Goal: Task Accomplishment & Management: Manage account settings

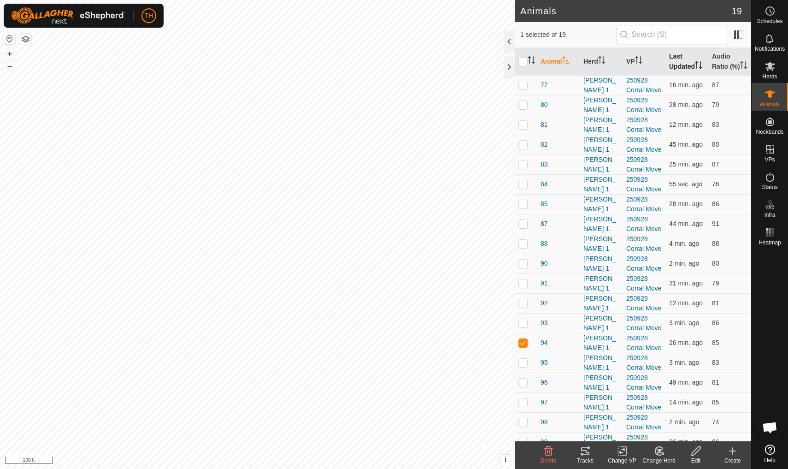
click at [610, 66] on th "Last Updated" at bounding box center [687, 62] width 43 height 28
click at [525, 227] on p-checkbox at bounding box center [522, 223] width 9 height 7
checkbox input "false"
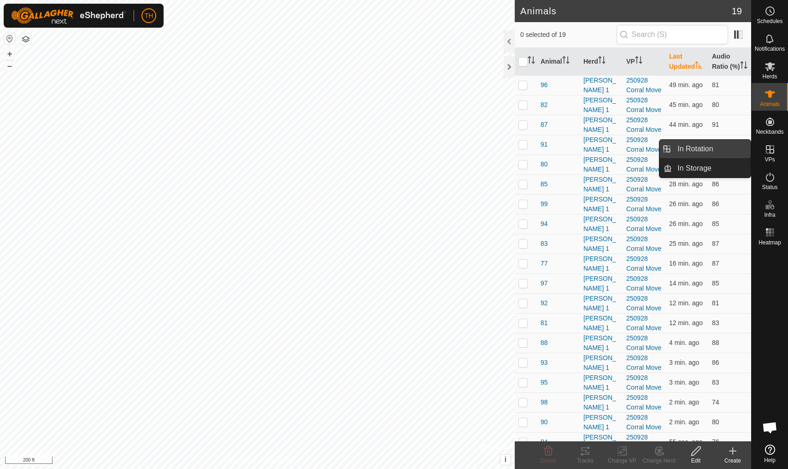
click at [610, 151] on span "In Rotation" at bounding box center [694, 148] width 35 height 11
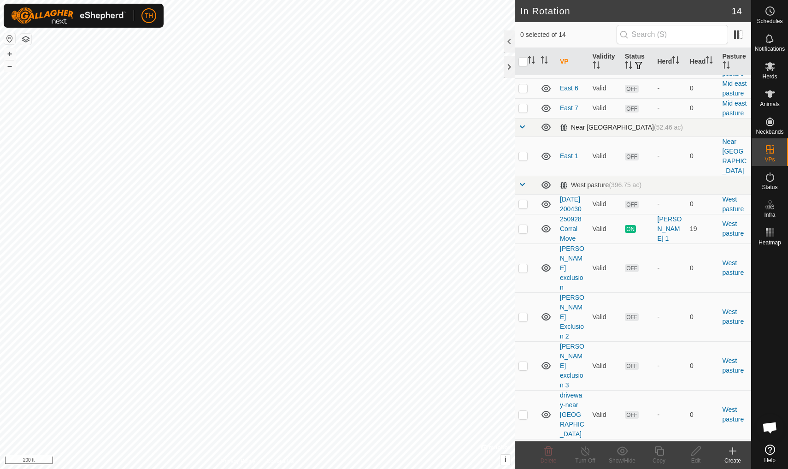
scroll to position [94, 0]
click at [610, 409] on icon at bounding box center [733, 451] width 0 height 6
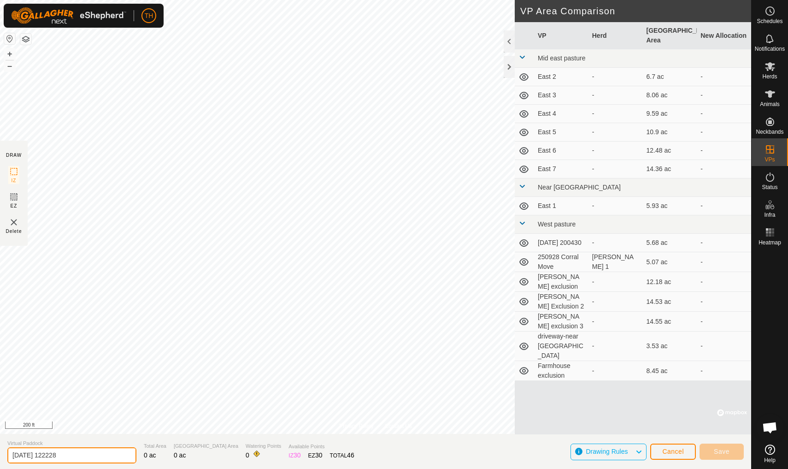
click at [82, 409] on input "2025-09-29 122228" at bounding box center [71, 455] width 129 height 16
type input "2"
type input "H"
type input "House Waterway 1"
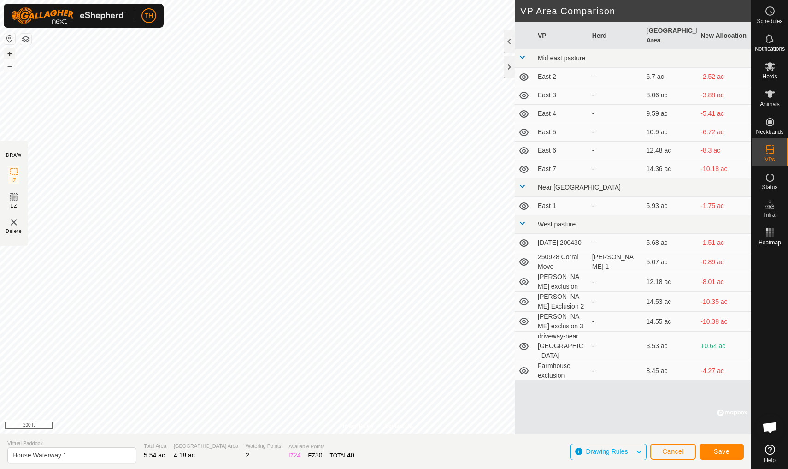
click at [10, 53] on button "+" at bounding box center [9, 53] width 11 height 11
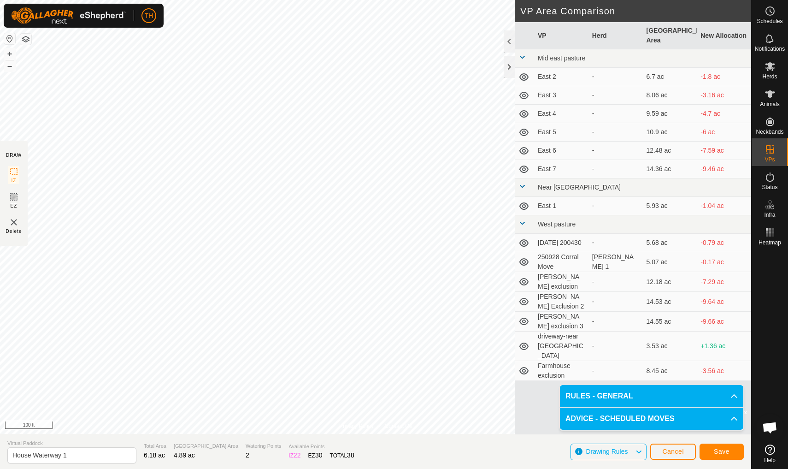
click at [610, 409] on span "Save" at bounding box center [722, 451] width 16 height 7
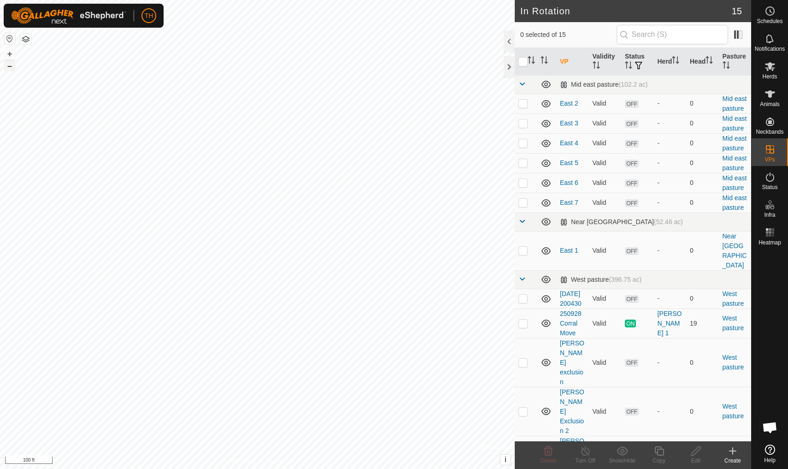
click at [8, 67] on button "–" at bounding box center [9, 65] width 11 height 11
click at [771, 93] on icon at bounding box center [770, 93] width 10 height 7
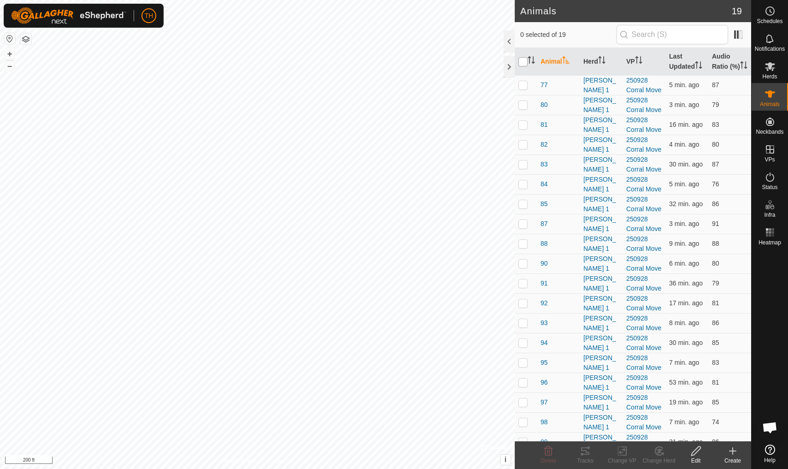
click at [524, 66] on input "checkbox" at bounding box center [522, 61] width 9 height 9
checkbox input "true"
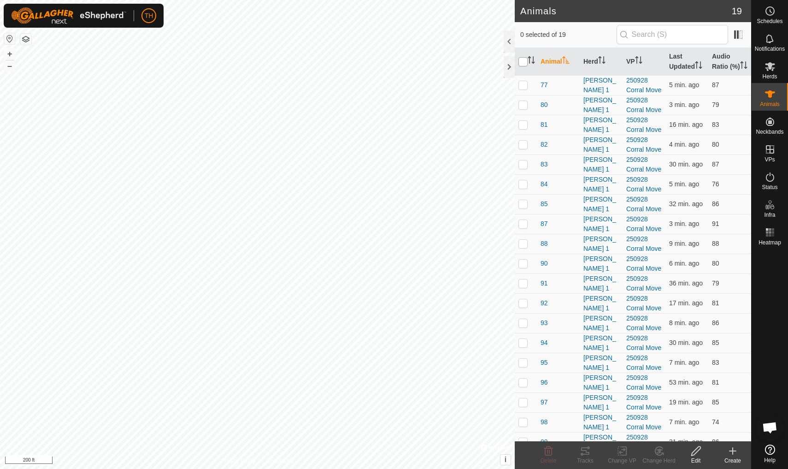
checkbox input "true"
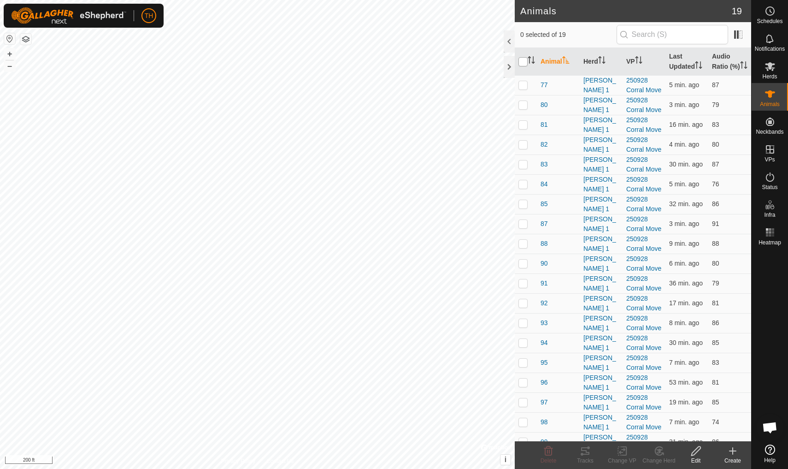
checkbox input "true"
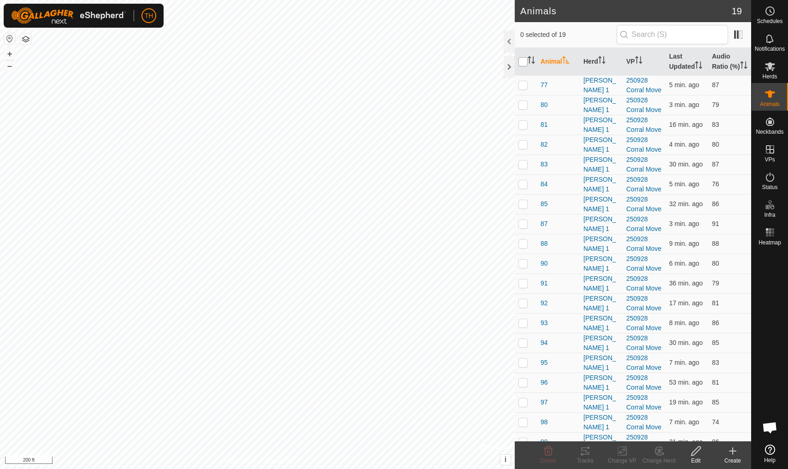
checkbox input "true"
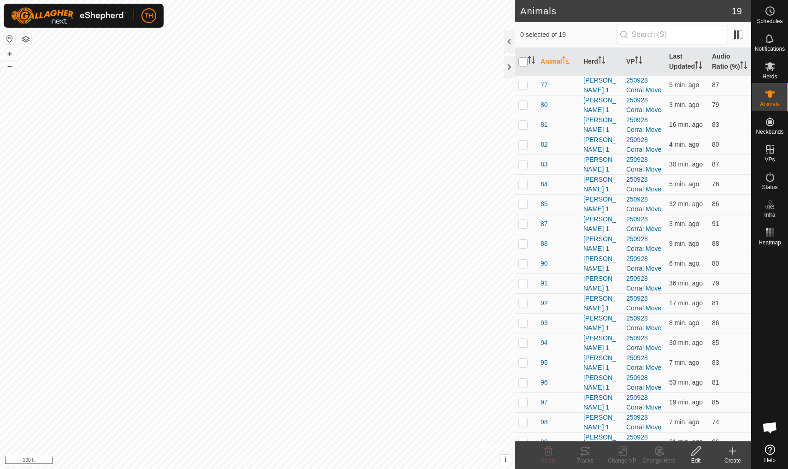
checkbox input "true"
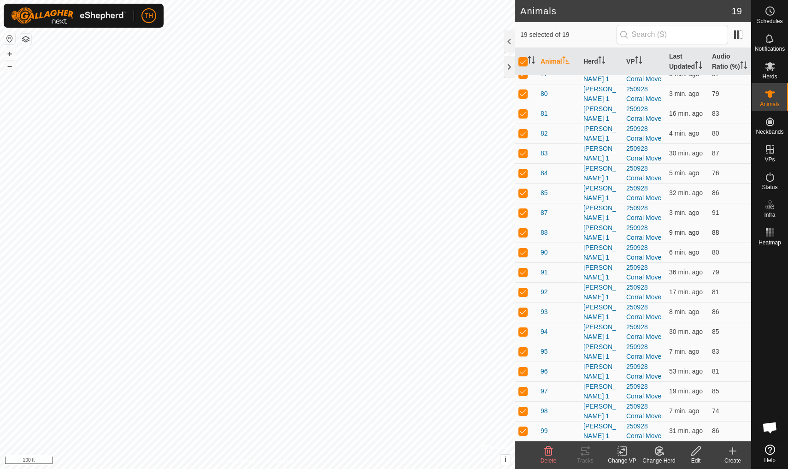
scroll to position [21, 0]
click at [622, 452] on icon at bounding box center [622, 451] width 6 height 6
click at [648, 411] on link "Choose VP..." at bounding box center [649, 411] width 91 height 18
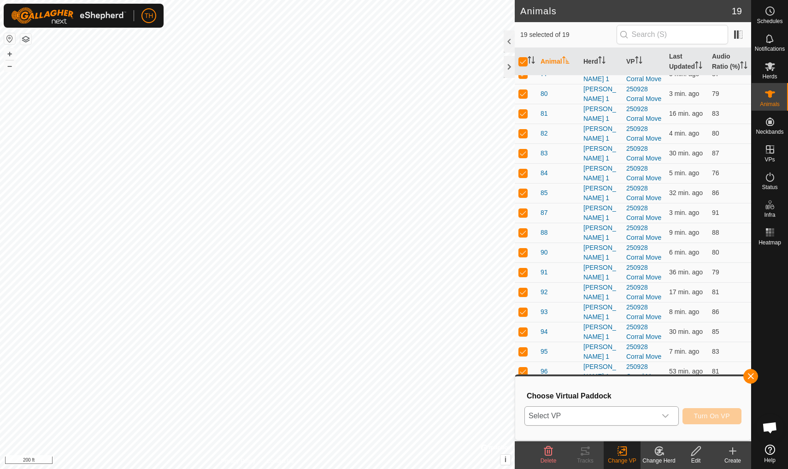
click at [559, 414] on span "Select VP" at bounding box center [590, 415] width 131 height 18
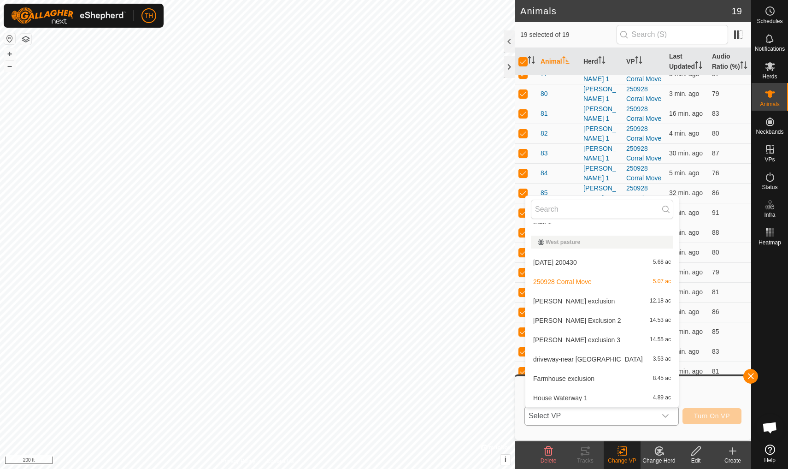
scroll to position [169, 0]
click at [566, 395] on span "House Waterway 1" at bounding box center [560, 398] width 54 height 6
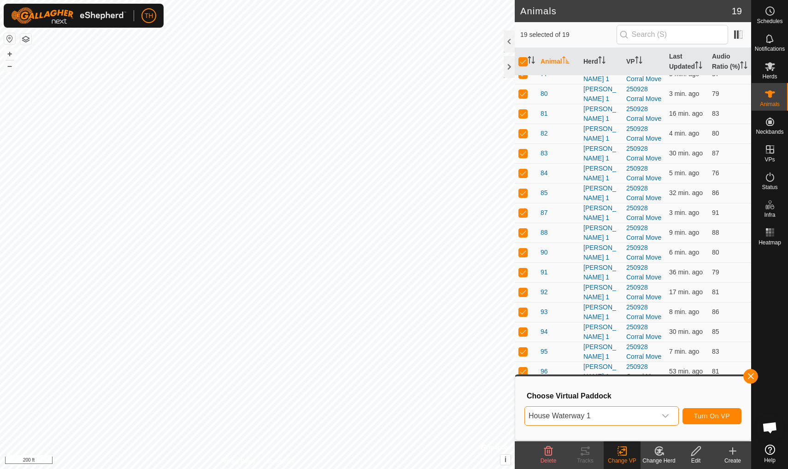
click at [718, 413] on span "Turn On VP" at bounding box center [712, 415] width 36 height 7
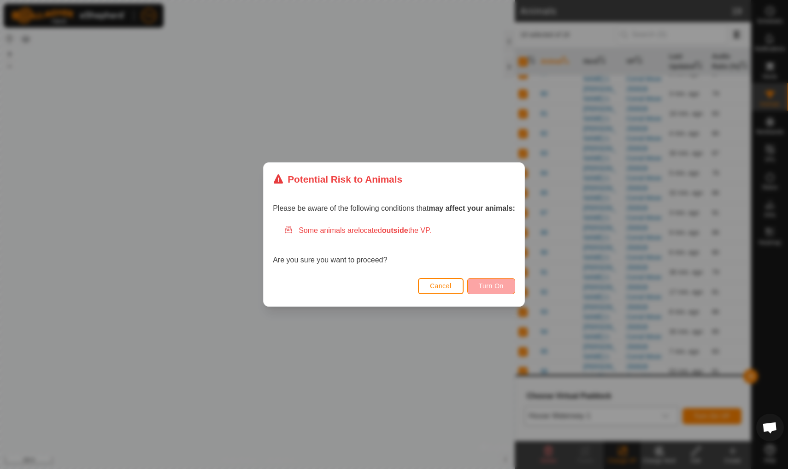
click at [499, 287] on span "Turn On" at bounding box center [491, 285] width 25 height 7
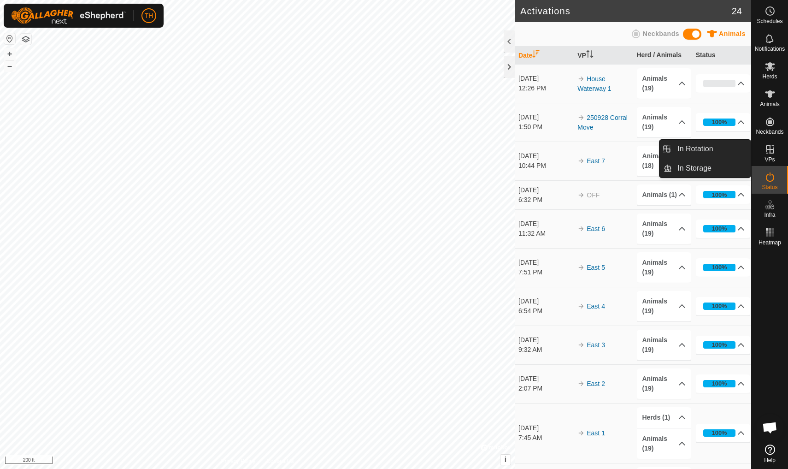
click at [768, 150] on icon at bounding box center [770, 149] width 8 height 8
click at [717, 148] on link "In Rotation" at bounding box center [711, 149] width 79 height 18
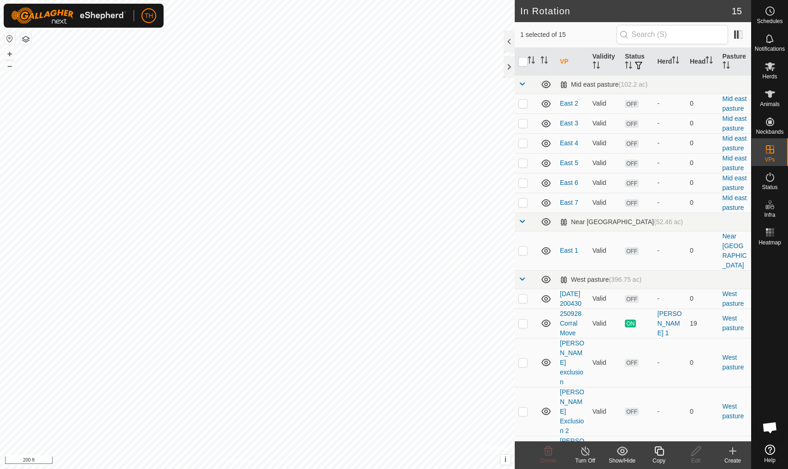
click at [734, 449] on icon at bounding box center [732, 450] width 11 height 11
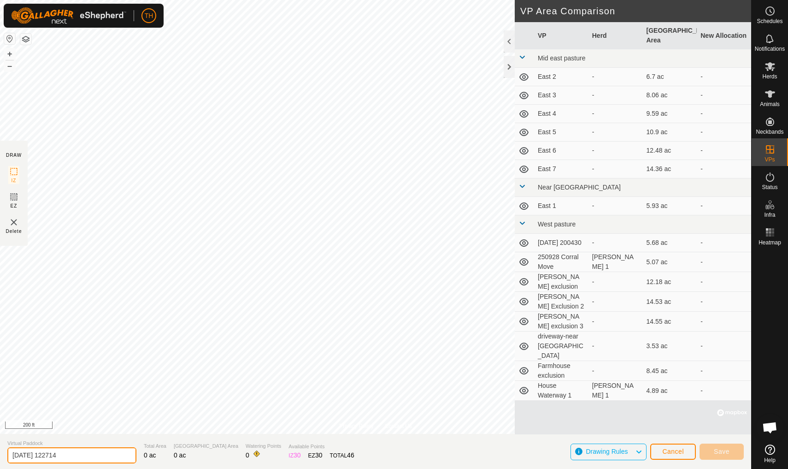
click at [77, 458] on input "2025-09-29 122714" at bounding box center [71, 455] width 129 height 16
type input "2"
type input "Middle East Night 1"
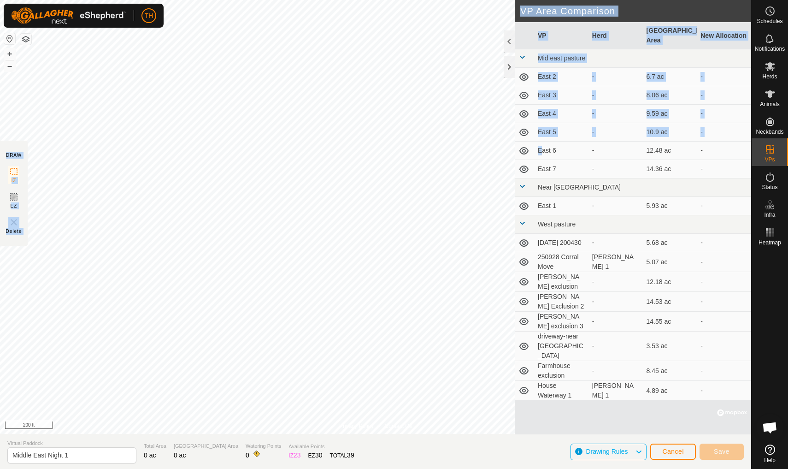
click at [413, 130] on div "Privacy Policy Contact Us + – ⇧ i © Mapbox , © OpenStreetMap , Improve this map…" at bounding box center [375, 234] width 751 height 469
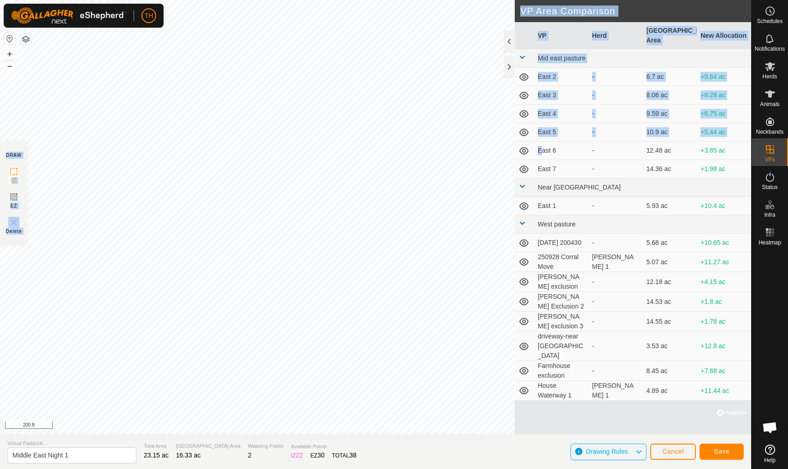
drag, startPoint x: 521, startPoint y: 136, endPoint x: 636, endPoint y: 303, distance: 202.9
click at [636, 303] on div "Privacy Policy Contact Us + – ⇧ i © Mapbox , © OpenStreetMap , Improve this map…" at bounding box center [375, 234] width 751 height 469
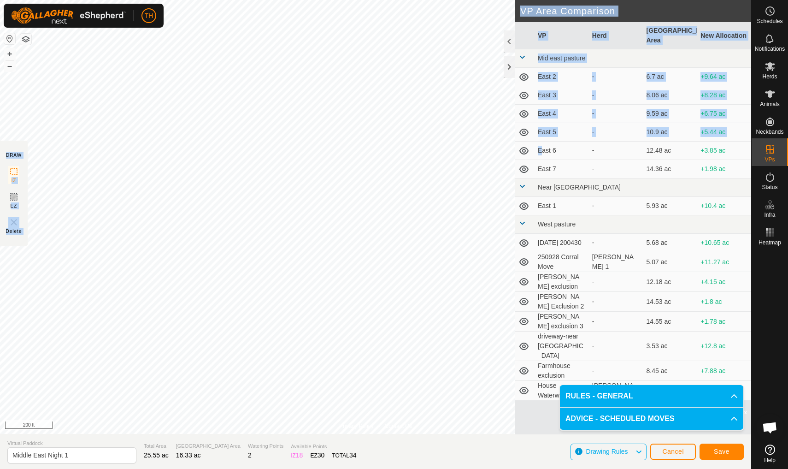
click at [721, 449] on span "Save" at bounding box center [722, 451] width 16 height 7
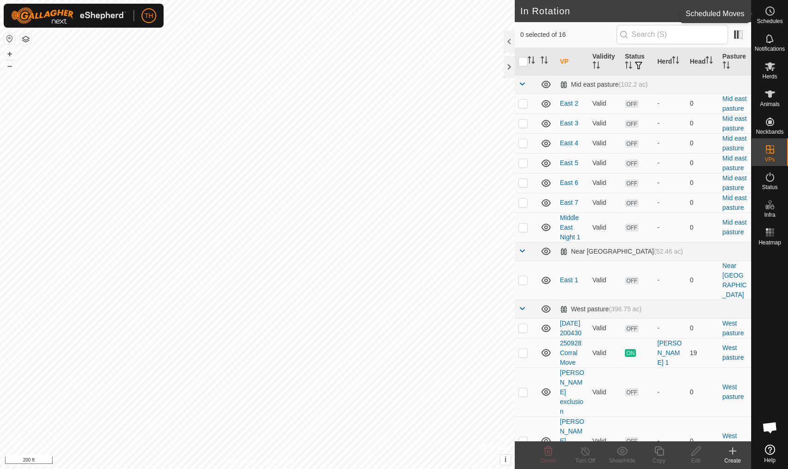
click at [769, 13] on icon at bounding box center [770, 11] width 11 height 11
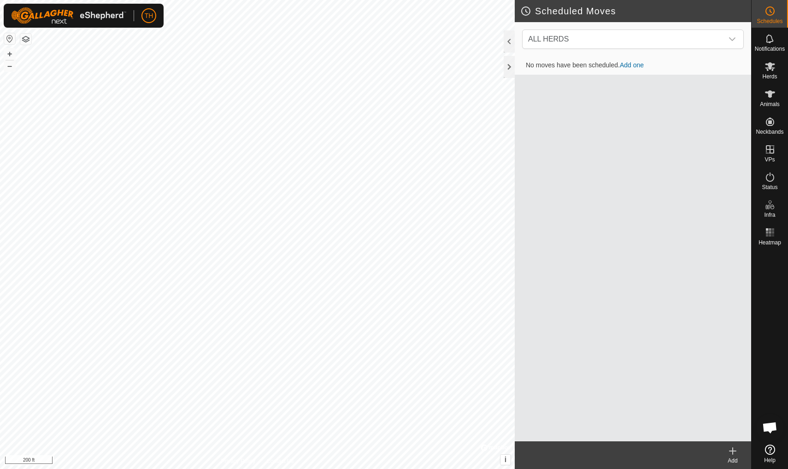
click at [634, 65] on link "Add one" at bounding box center [632, 64] width 24 height 7
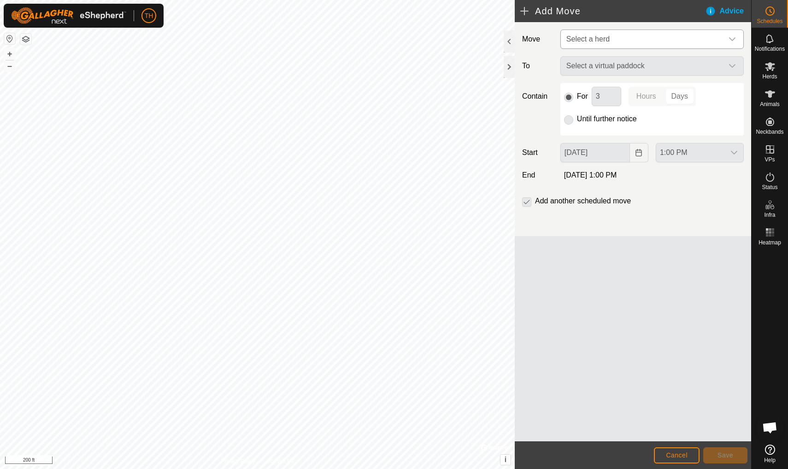
click at [624, 37] on span "Select a herd" at bounding box center [643, 39] width 160 height 18
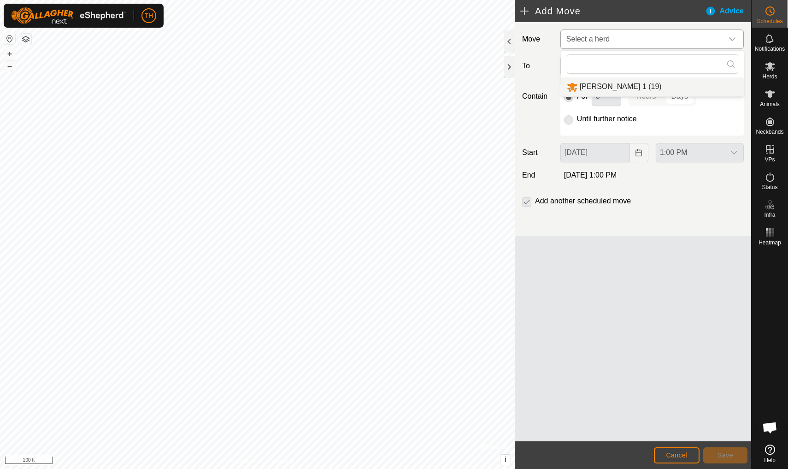
click at [593, 84] on span "Stocker 1 (19)" at bounding box center [621, 86] width 82 height 8
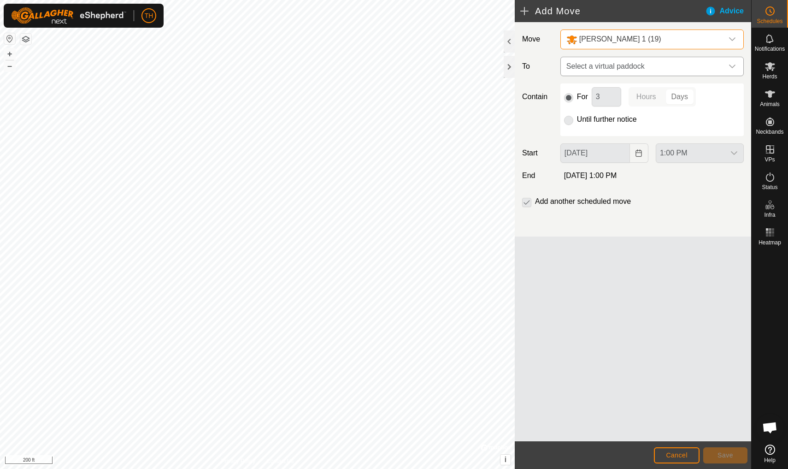
click at [612, 66] on span "Select a virtual paddock" at bounding box center [643, 66] width 160 height 18
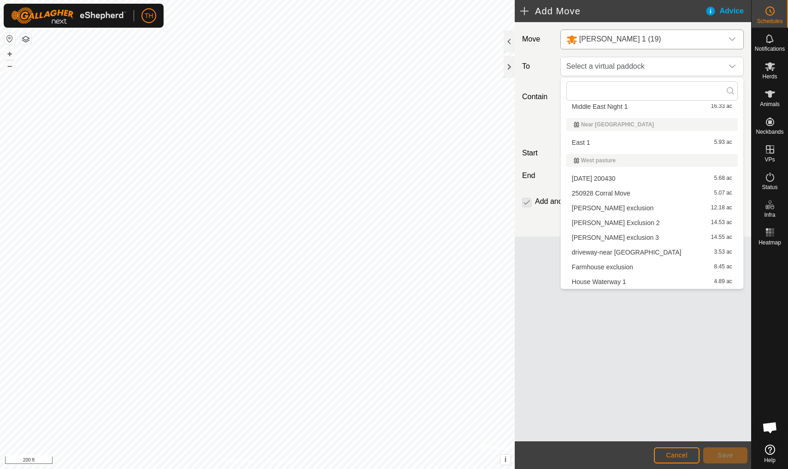
scroll to position [114, 0]
click at [613, 282] on li "House Waterway 1 4.89 ac" at bounding box center [651, 282] width 171 height 14
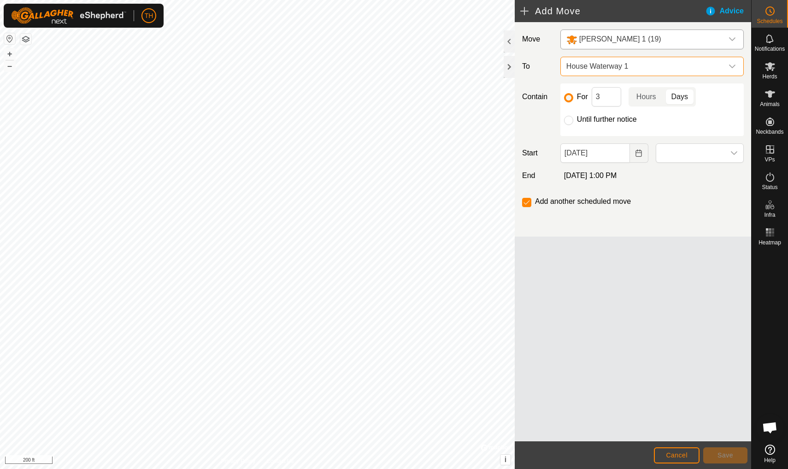
click at [677, 67] on span "House Waterway 1" at bounding box center [643, 66] width 160 height 18
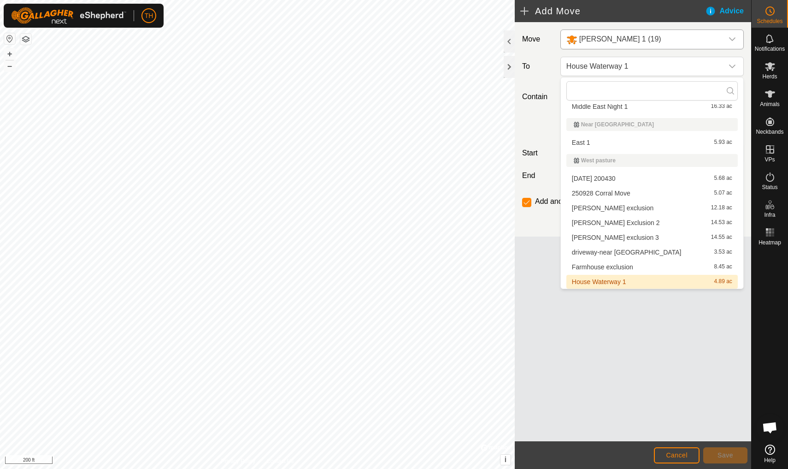
scroll to position [110, 0]
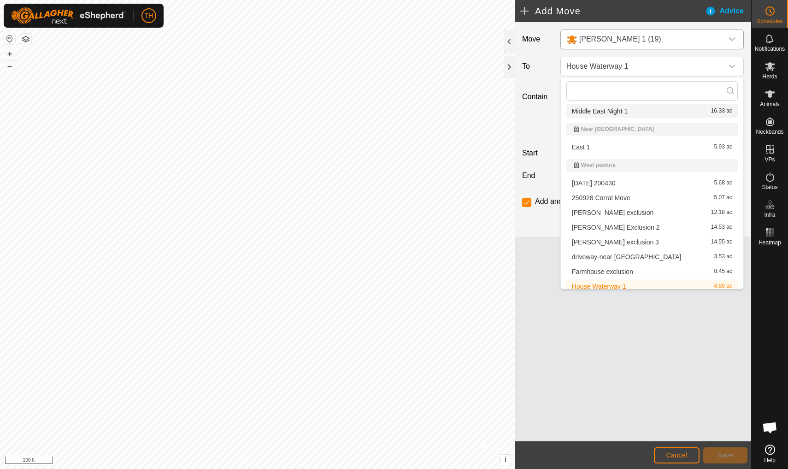
click at [617, 108] on li "Middle East Night 1 16.33 ac" at bounding box center [651, 111] width 171 height 14
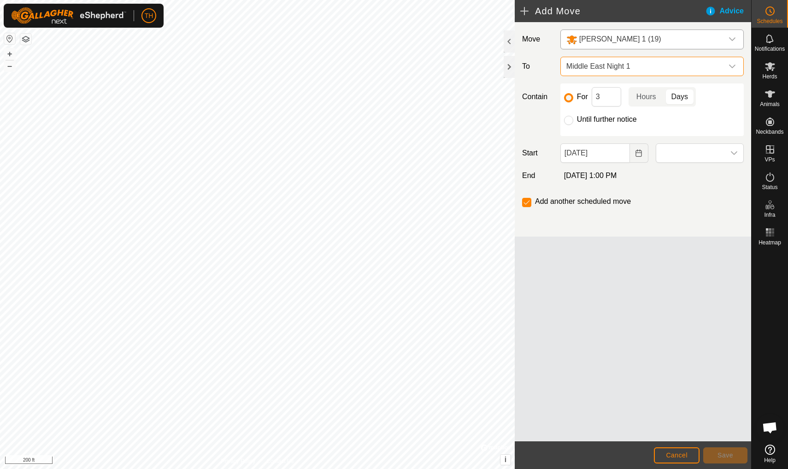
scroll to position [114, 0]
click at [644, 96] on span "Hours" at bounding box center [646, 96] width 20 height 11
click at [611, 97] on input "3" at bounding box center [606, 96] width 29 height 19
type input "12"
click at [636, 155] on icon "Choose Date" at bounding box center [639, 152] width 6 height 7
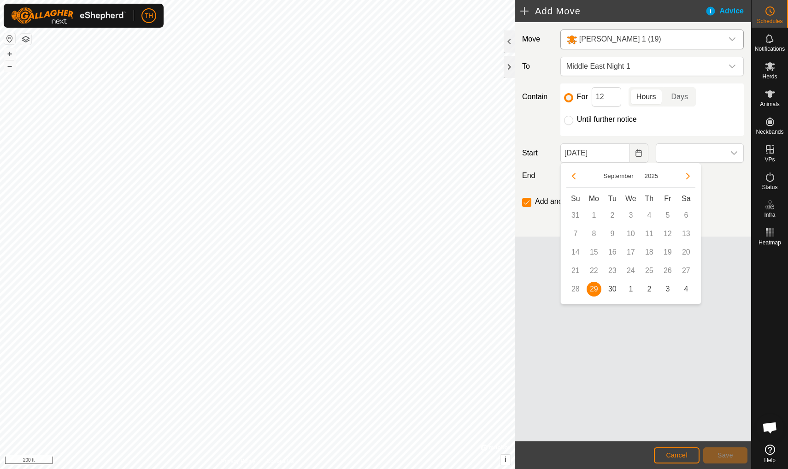
click at [593, 291] on span "29" at bounding box center [594, 289] width 15 height 15
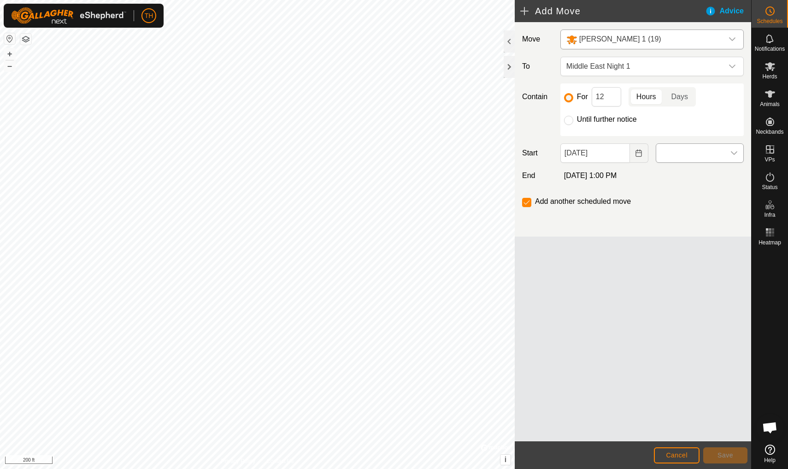
click at [735, 151] on icon "dropdown trigger" at bounding box center [733, 152] width 7 height 7
click at [671, 211] on span "8:00 PM" at bounding box center [676, 210] width 28 height 11
click at [723, 454] on span "Save" at bounding box center [726, 454] width 16 height 7
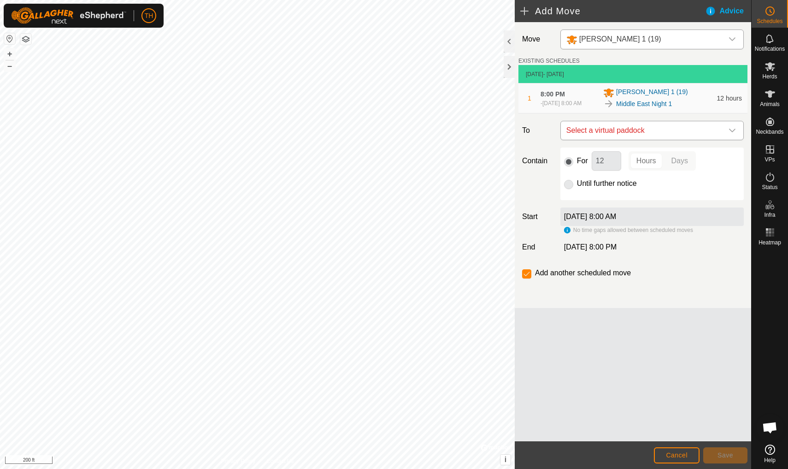
click at [696, 133] on span "Select a virtual paddock" at bounding box center [643, 130] width 160 height 18
click at [636, 132] on span "Select a virtual paddock" at bounding box center [643, 130] width 160 height 18
click at [629, 136] on span "Select a virtual paddock" at bounding box center [643, 130] width 160 height 18
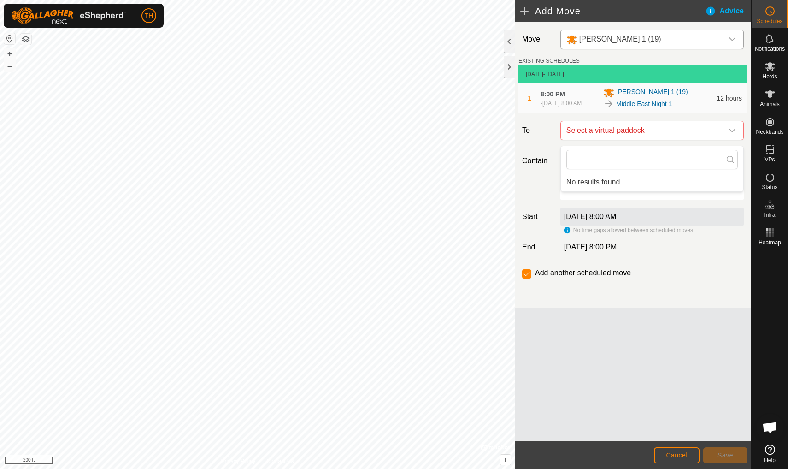
click at [720, 283] on div "Add another scheduled move" at bounding box center [632, 276] width 229 height 18
click at [734, 133] on icon "dropdown trigger" at bounding box center [732, 130] width 7 height 7
click at [611, 132] on span "Select a virtual paddock" at bounding box center [643, 130] width 160 height 18
click at [525, 277] on input "checkbox" at bounding box center [526, 273] width 9 height 9
checkbox input "false"
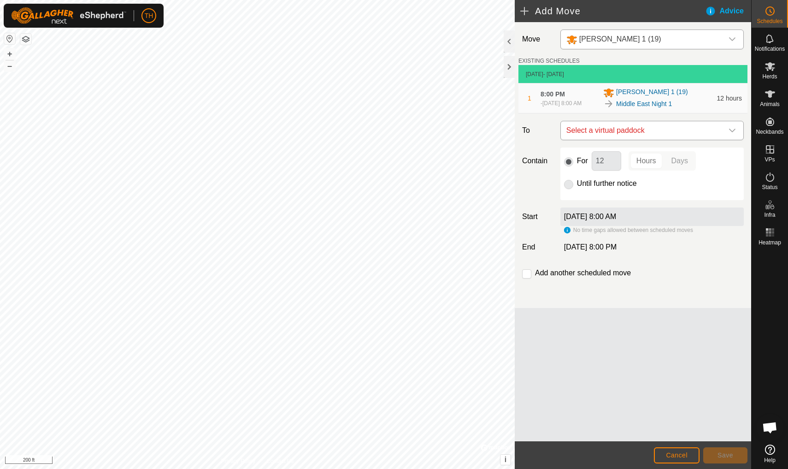
click at [592, 136] on span "Select a virtual paddock" at bounding box center [643, 130] width 160 height 18
click at [626, 354] on div "Move Stocker 1 (19) EXISTING SCHEDULES Sep 29, 2025 - Today 1 8:00 PM - Sep 30,…" at bounding box center [633, 231] width 236 height 419
click at [729, 102] on span "12 hours" at bounding box center [729, 97] width 25 height 7
click at [678, 459] on button "Cancel" at bounding box center [677, 455] width 46 height 16
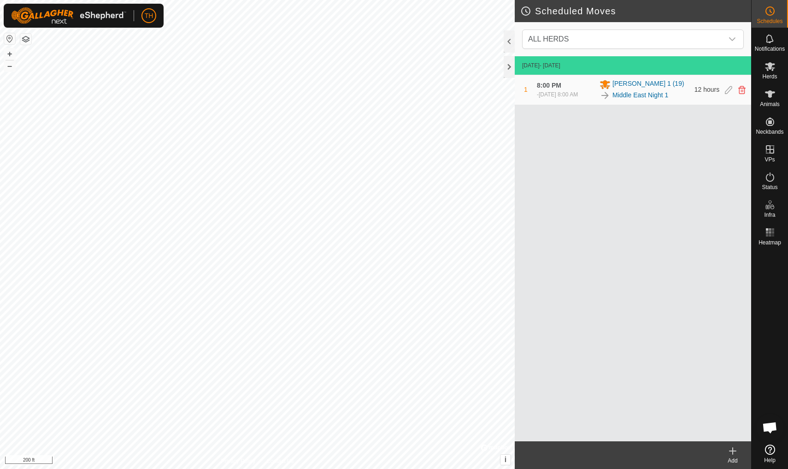
click at [733, 451] on icon at bounding box center [733, 451] width 6 height 0
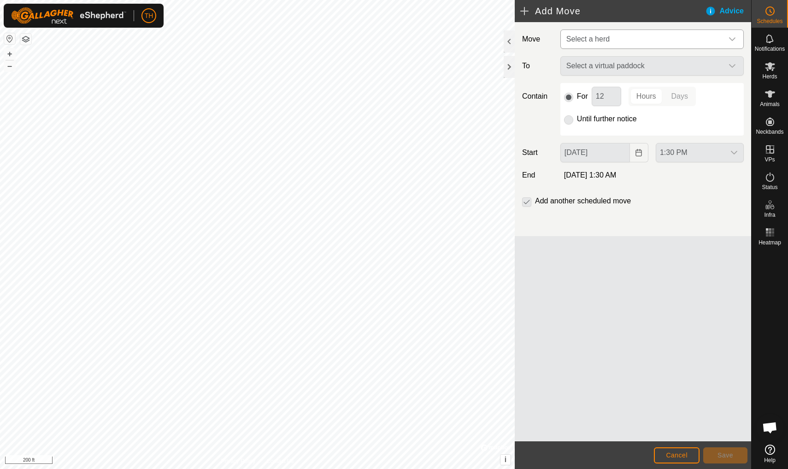
click at [618, 37] on span "Select a herd" at bounding box center [643, 39] width 160 height 18
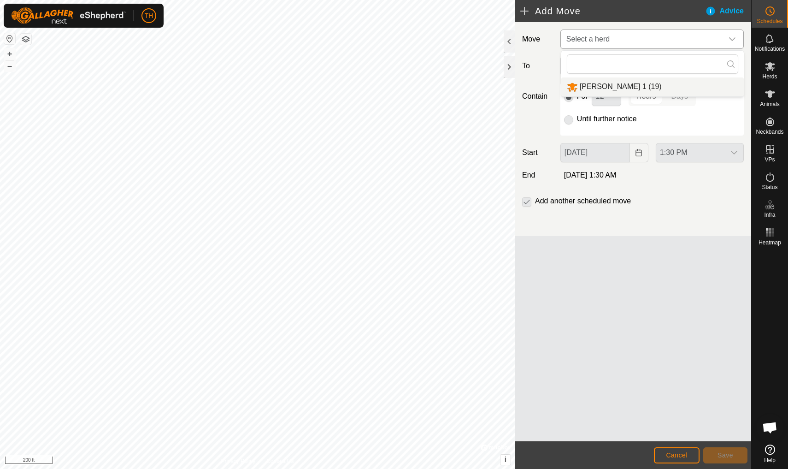
click at [586, 89] on span "Stocker 1 (19)" at bounding box center [621, 86] width 82 height 8
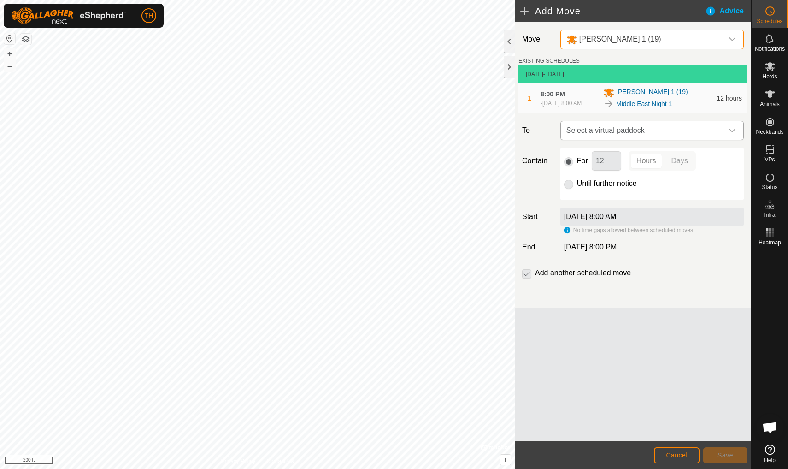
click at [596, 130] on span "Select a virtual paddock" at bounding box center [643, 130] width 160 height 18
click at [629, 354] on div "Move Stocker 1 (19) EXISTING SCHEDULES Sep 29, 2025 - Today 1 8:00 PM - Sep 30,…" at bounding box center [633, 231] width 236 height 419
click at [600, 220] on label "Sep 30, 2025 at 8:00 AM" at bounding box center [590, 216] width 53 height 8
click at [647, 222] on div "Sep 30, 2025 at 8:00 AM" at bounding box center [651, 216] width 183 height 18
click at [675, 135] on span "Select a virtual paddock" at bounding box center [643, 130] width 160 height 18
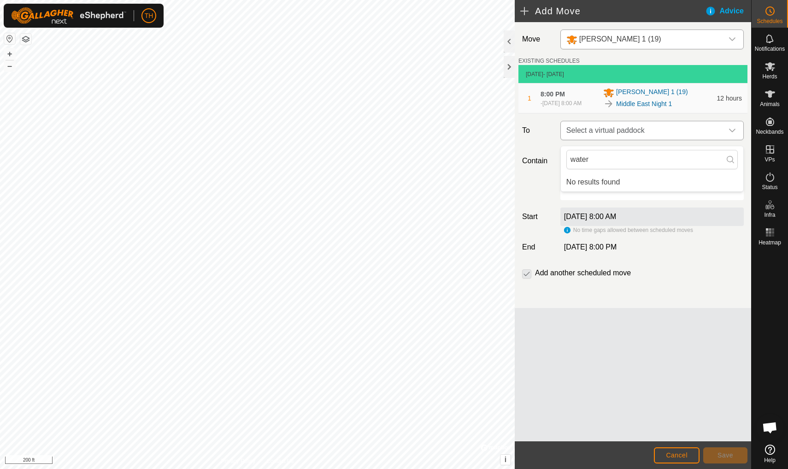
type input "water"
click at [569, 189] on p-radiobutton at bounding box center [568, 183] width 9 height 11
click at [528, 276] on p-checkbox at bounding box center [526, 272] width 9 height 11
click at [673, 453] on span "Cancel" at bounding box center [677, 454] width 22 height 7
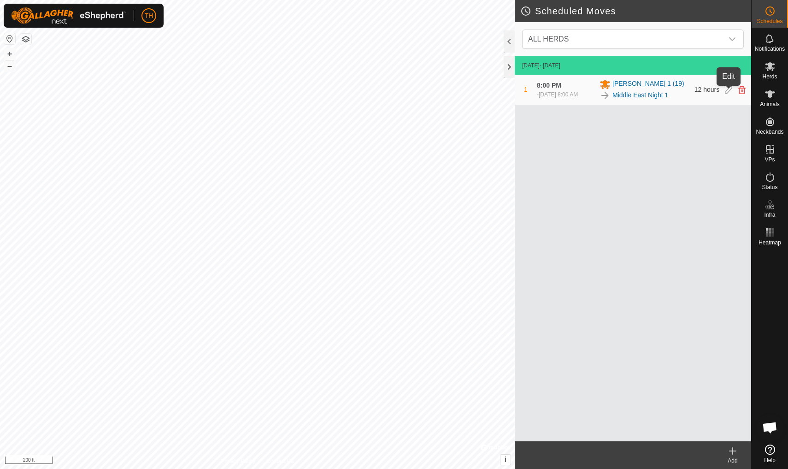
click at [726, 91] on icon at bounding box center [728, 90] width 7 height 8
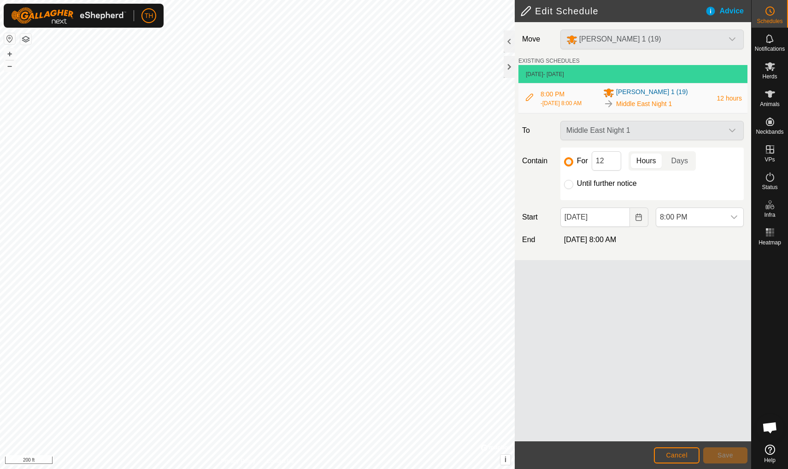
click at [671, 454] on span "Cancel" at bounding box center [677, 454] width 22 height 7
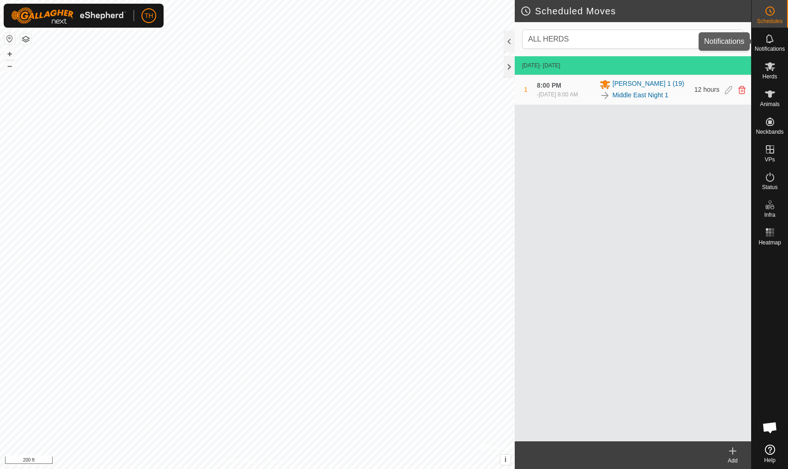
click at [765, 44] on icon at bounding box center [770, 38] width 11 height 11
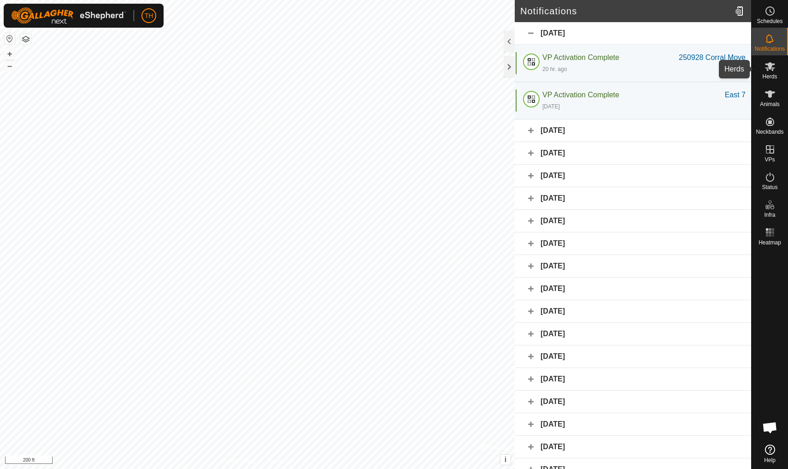
click at [771, 67] on icon at bounding box center [770, 66] width 10 height 9
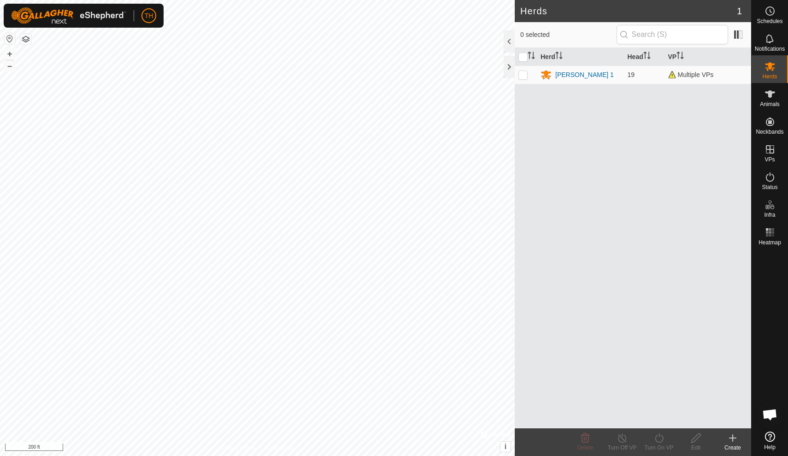
click at [648, 176] on div "Herds 1 0 selected Herd Head VP Stocker 1 19 Multiple VPs Delete Turn Off VP Tu…" at bounding box center [375, 228] width 751 height 456
click at [515, 254] on div "Herds 1 0 selected Herd Head VP Stocker 1 19 Multiple VPs Delete Turn Off VP Tu…" at bounding box center [375, 228] width 751 height 456
